Goal: Task Accomplishment & Management: Use online tool/utility

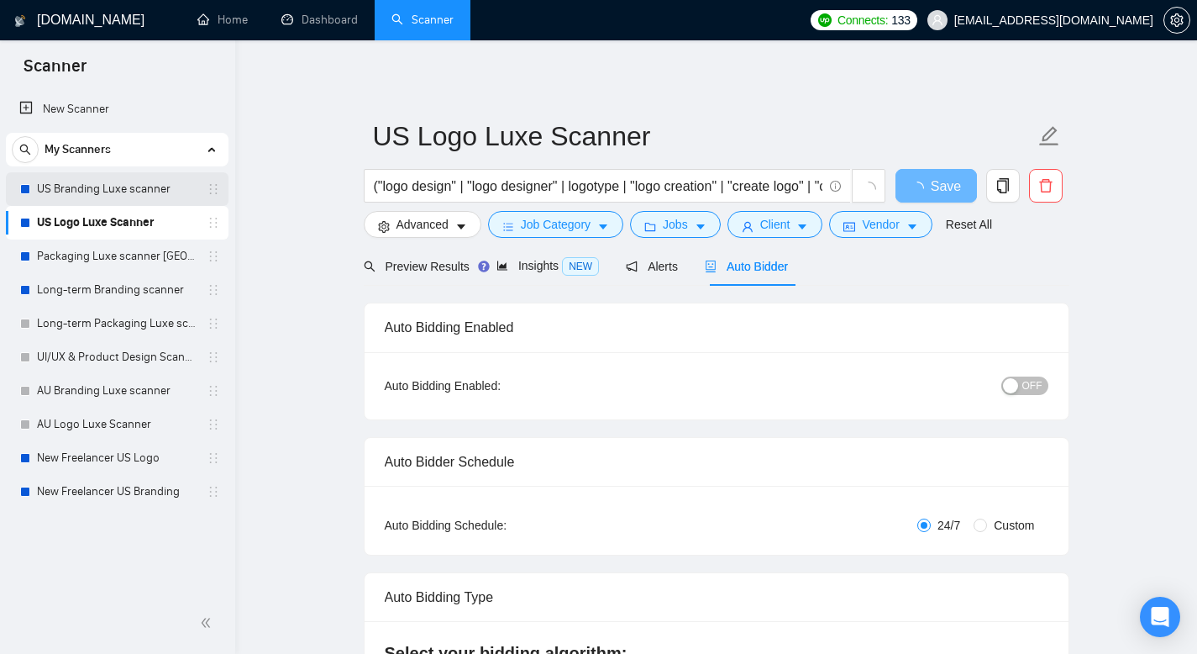
click at [82, 188] on link "US Branding Luxe scanner" at bounding box center [117, 189] width 160 height 34
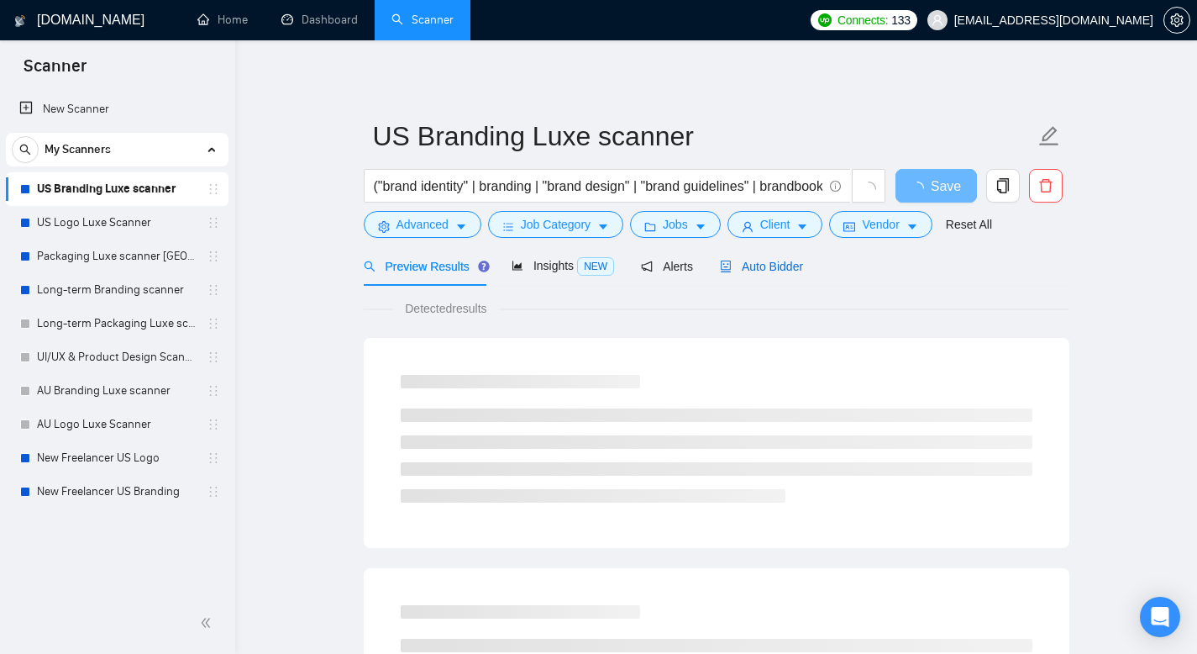
click at [769, 260] on span "Auto Bidder" at bounding box center [761, 266] width 83 height 13
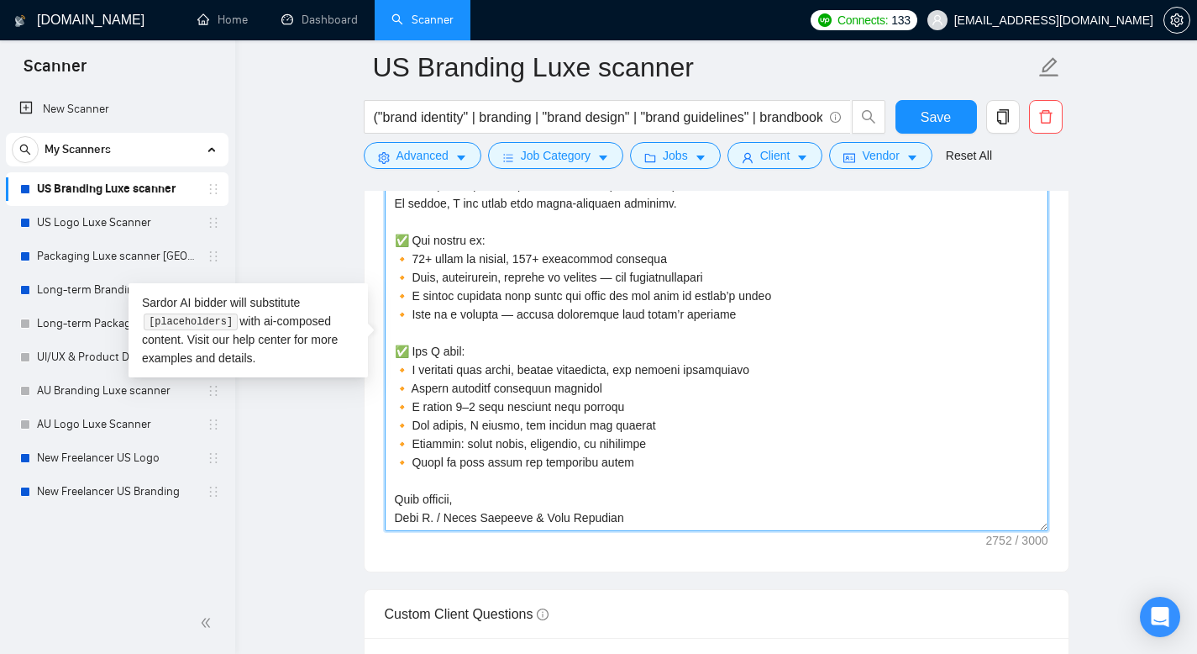
scroll to position [2081, 0]
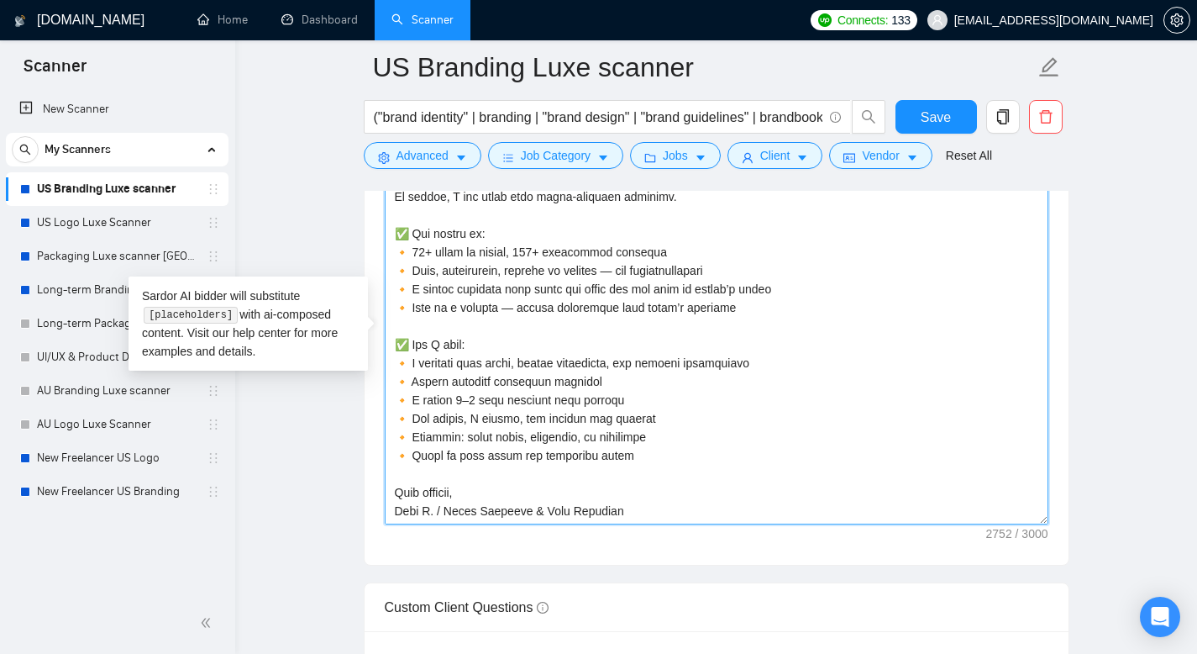
drag, startPoint x: 391, startPoint y: 304, endPoint x: 620, endPoint y: 457, distance: 275.6
click at [620, 457] on textarea "Cover letter template:" at bounding box center [717, 335] width 664 height 378
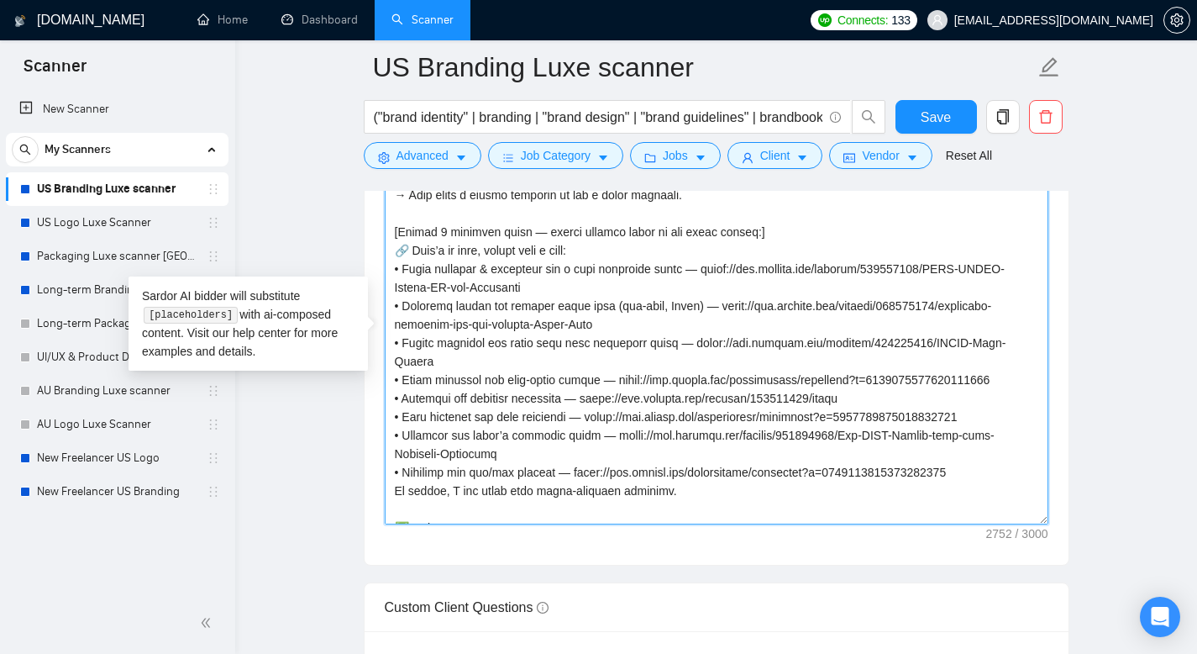
scroll to position [223, 0]
drag, startPoint x: 662, startPoint y: 370, endPoint x: 383, endPoint y: 276, distance: 294.3
click at [383, 276] on div "Cover letter template:" at bounding box center [717, 333] width 704 height 464
